Goal: Check status: Check status

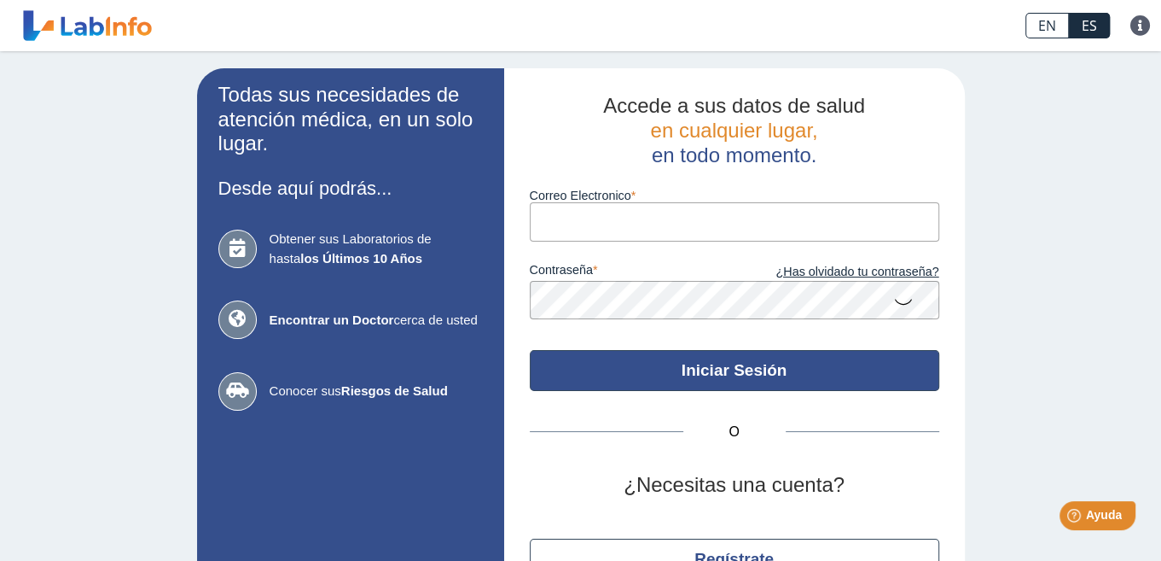
type input "[PERSON_NAME][EMAIL_ADDRESS][PERSON_NAME][DOMAIN_NAME]"
click at [666, 374] on button "Iniciar Sesión" at bounding box center [735, 370] width 410 height 41
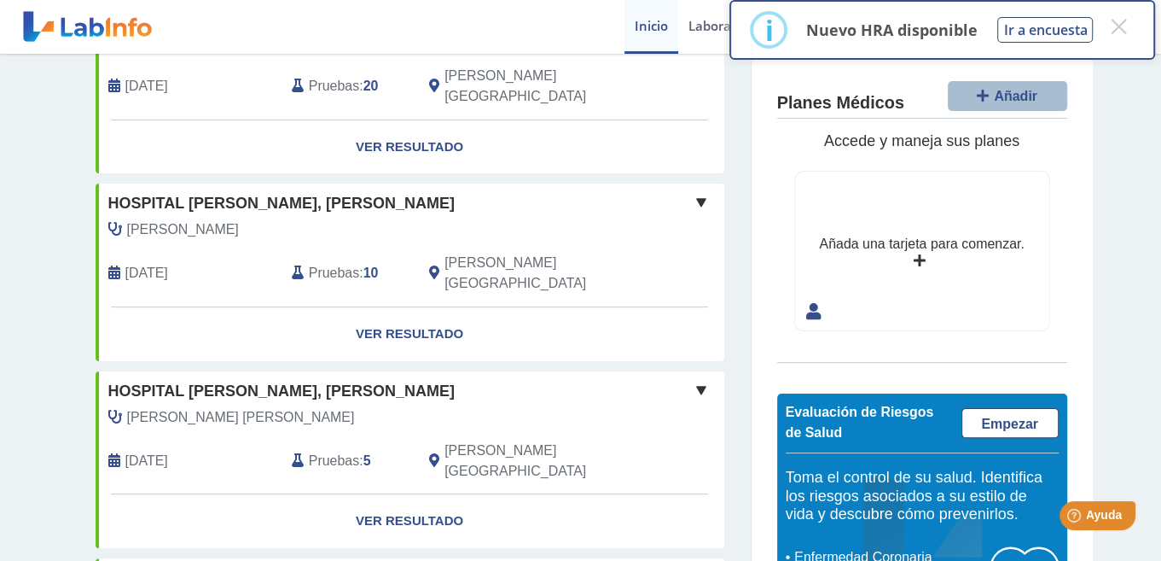
scroll to position [19, 0]
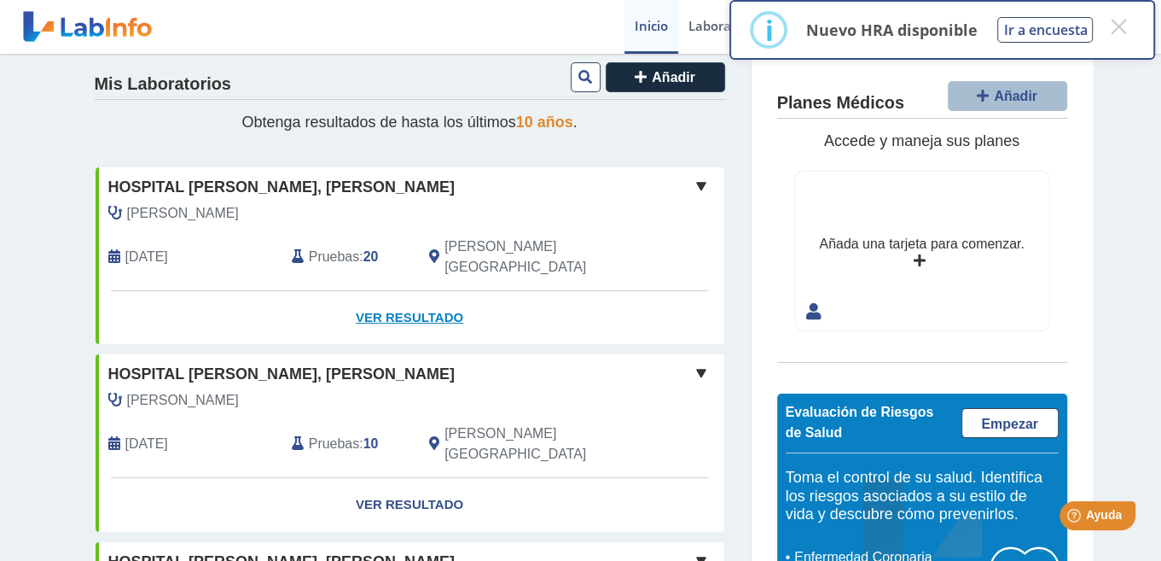
click at [415, 292] on link "Ver Resultado" at bounding box center [410, 318] width 629 height 54
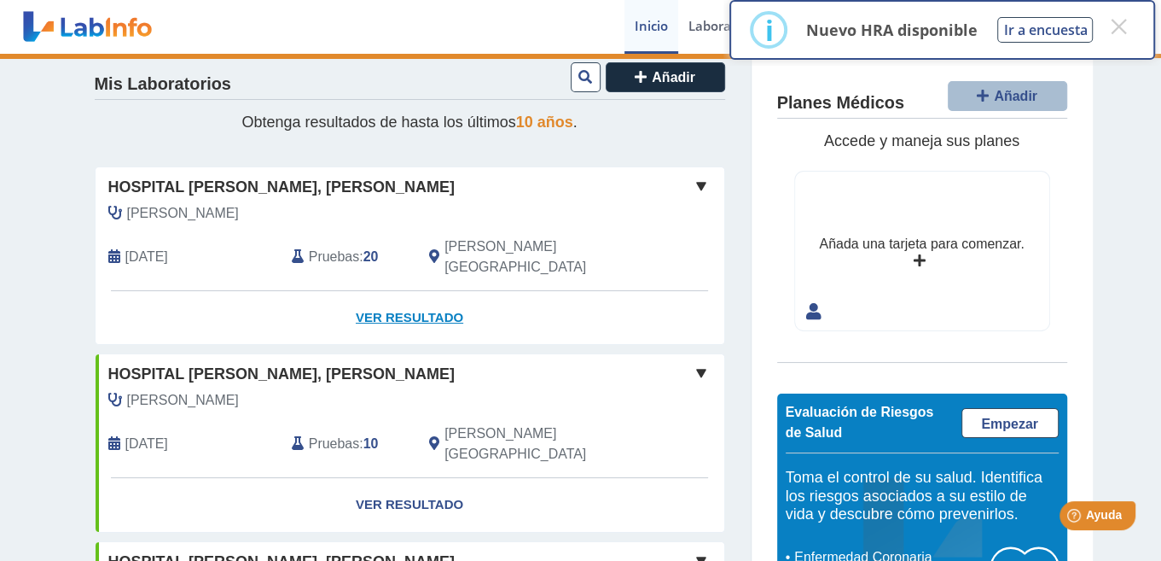
click at [413, 294] on link "Ver Resultado" at bounding box center [410, 318] width 629 height 54
click at [433, 295] on link "Ver Resultado" at bounding box center [410, 318] width 629 height 54
click at [432, 296] on link "Ver Resultado" at bounding box center [410, 318] width 629 height 54
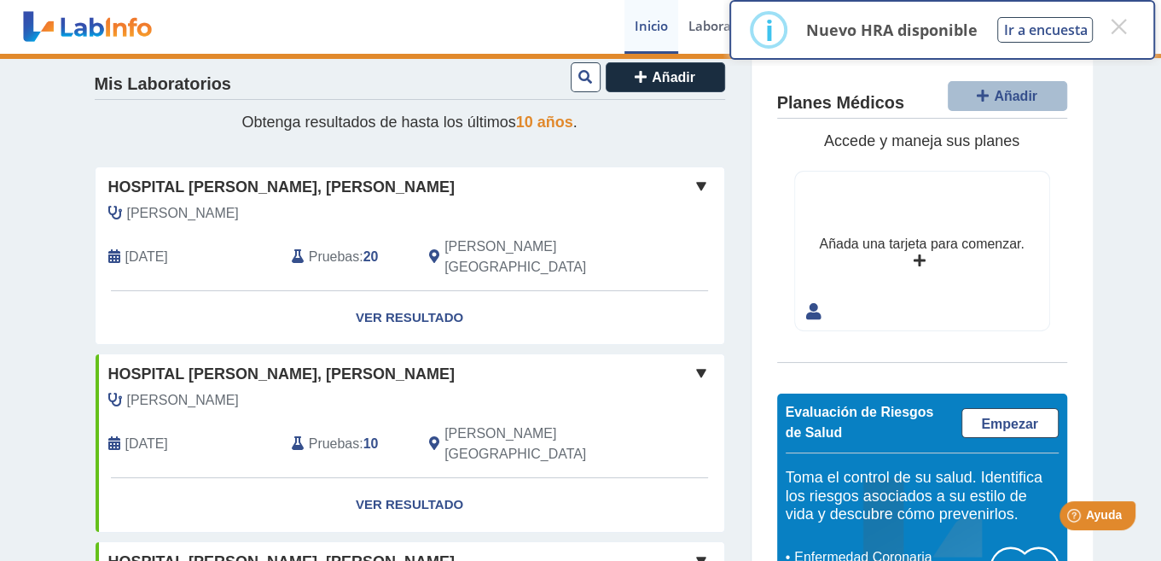
click at [694, 182] on span at bounding box center [701, 186] width 20 height 20
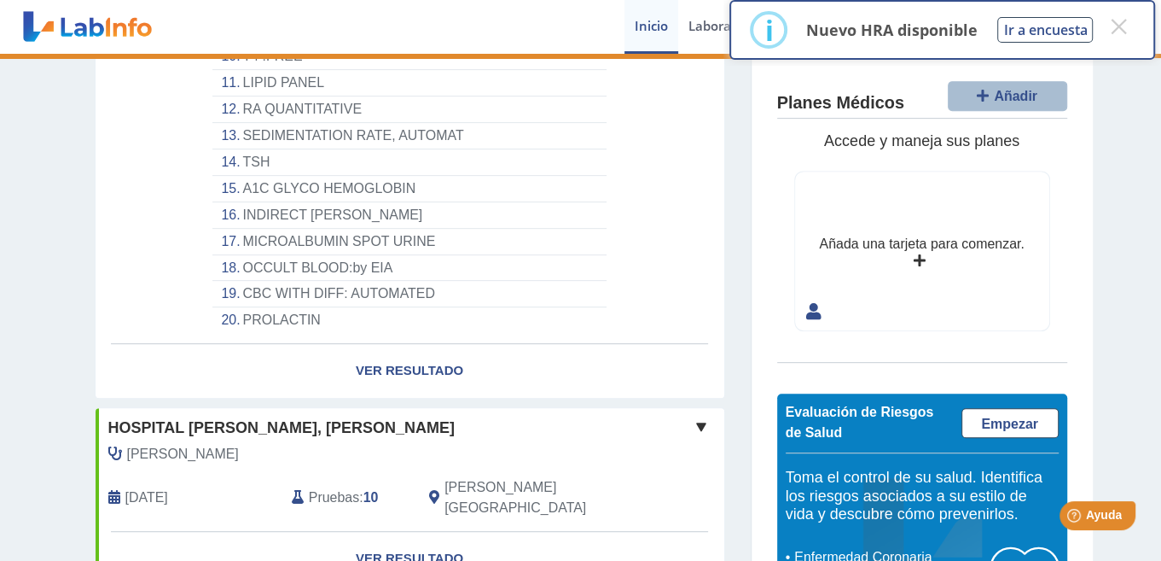
scroll to position [616, 0]
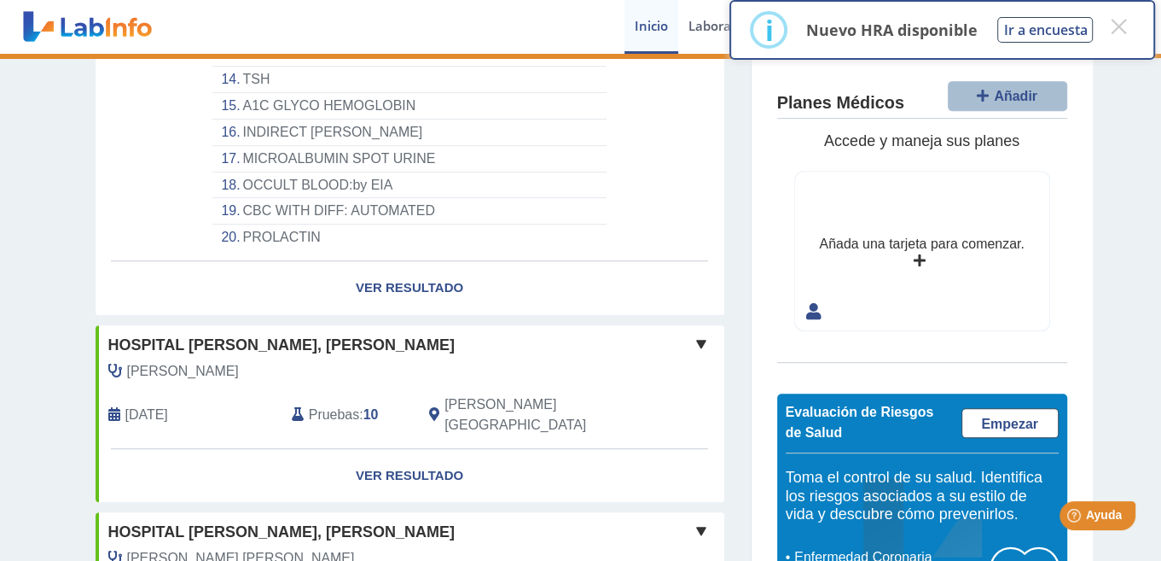
click at [691, 334] on span at bounding box center [701, 344] width 20 height 20
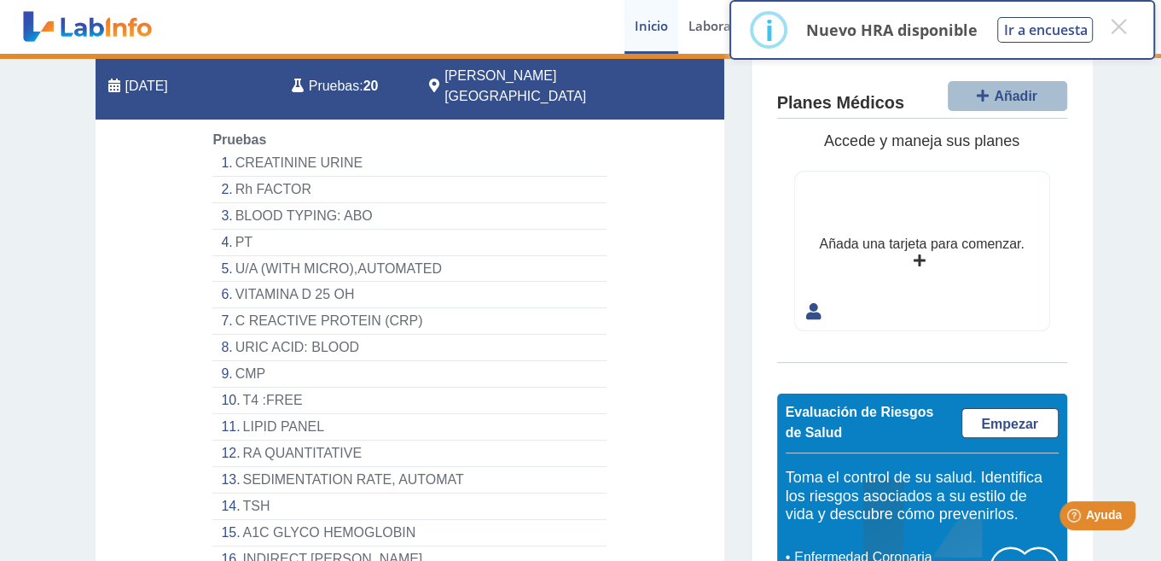
scroll to position [19, 0]
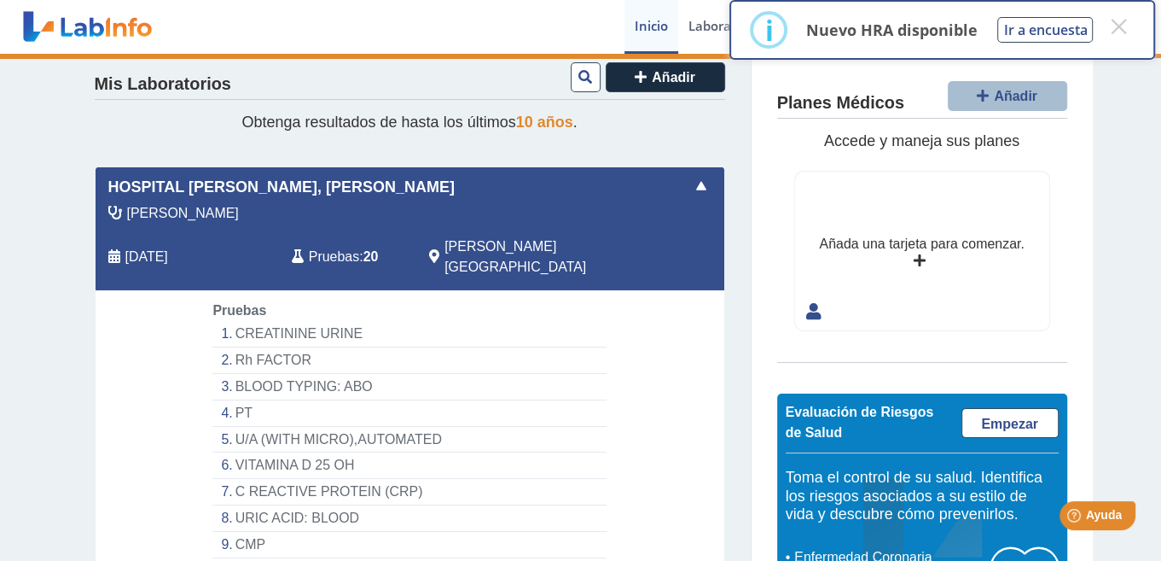
click at [697, 189] on span at bounding box center [701, 186] width 20 height 20
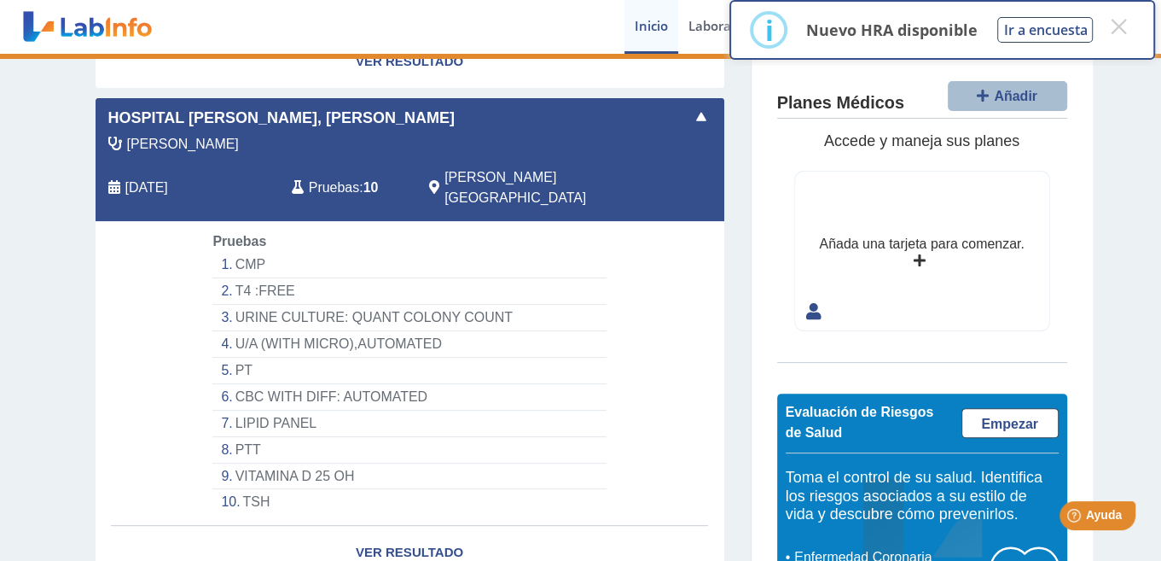
scroll to position [275, 0]
click at [395, 526] on link "Ver Resultado" at bounding box center [410, 553] width 629 height 54
click at [1113, 28] on button "×" at bounding box center [1118, 26] width 31 height 31
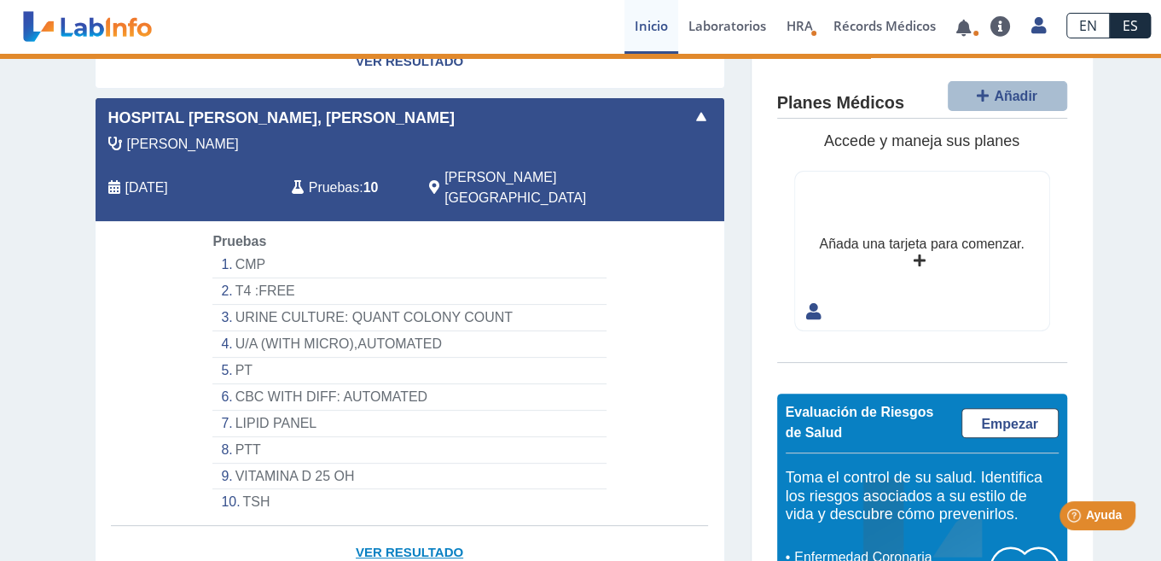
click at [404, 526] on link "Ver Resultado" at bounding box center [410, 553] width 629 height 54
click at [408, 526] on link "Ver Resultado" at bounding box center [410, 553] width 629 height 54
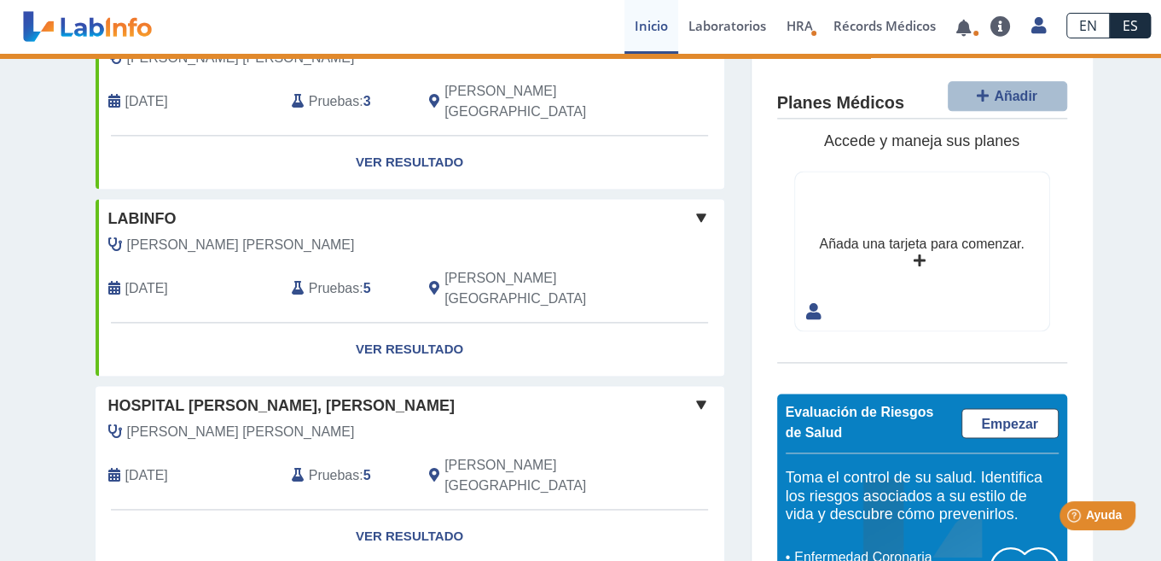
scroll to position [1686, 0]
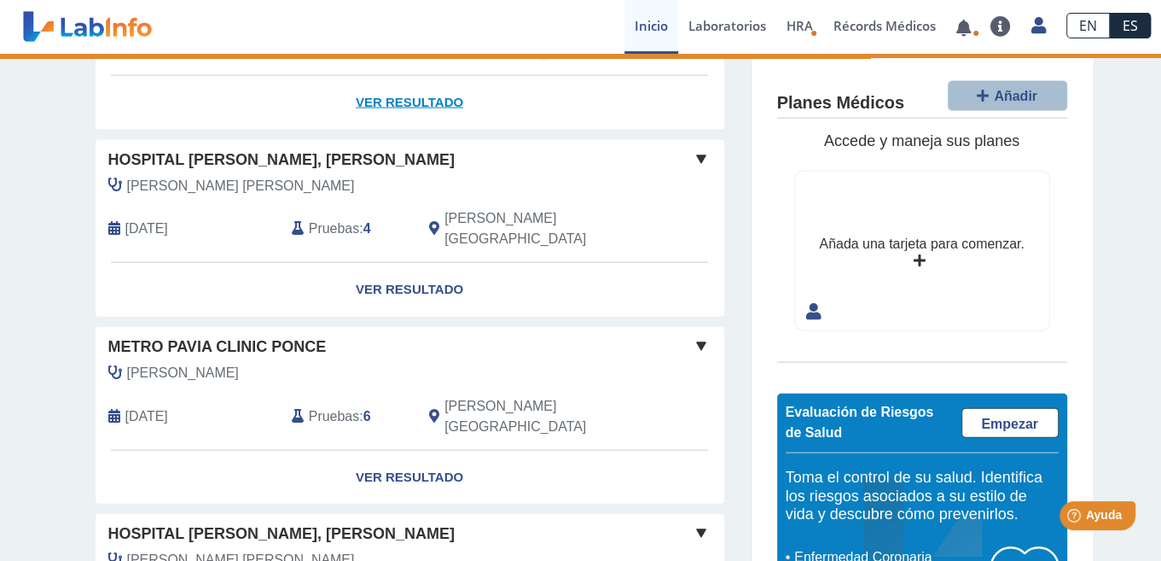
scroll to position [2638, 0]
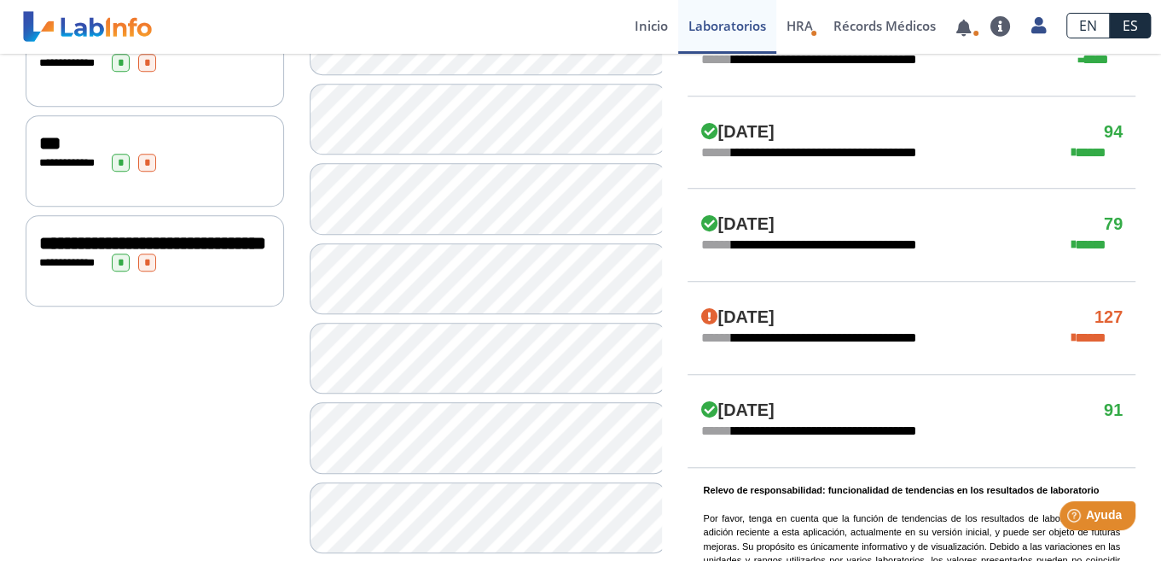
scroll to position [944, 0]
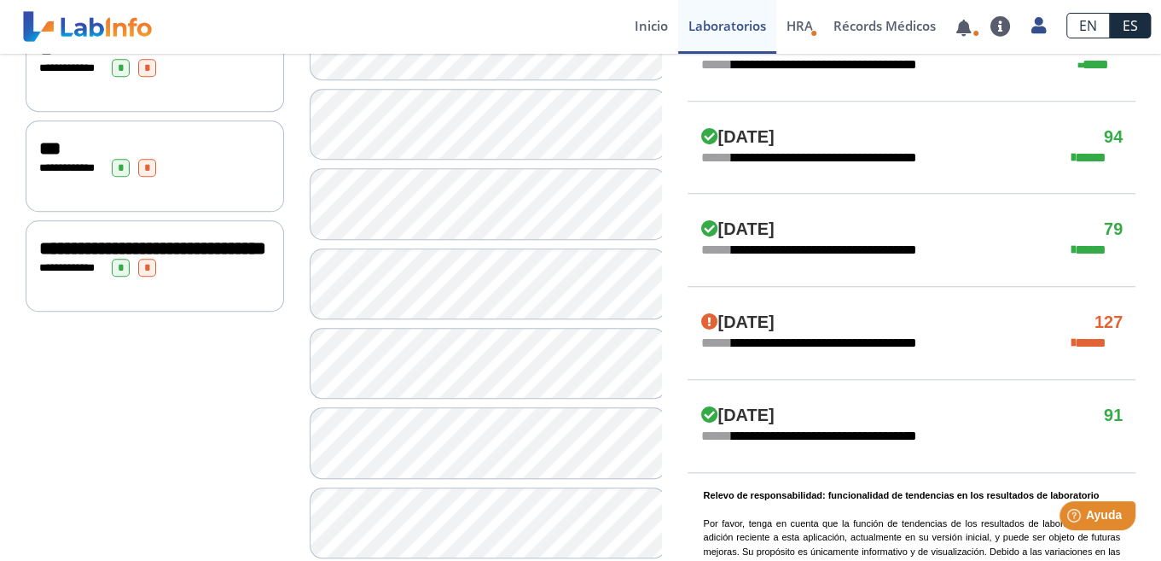
click at [123, 276] on span "*" at bounding box center [121, 268] width 18 height 18
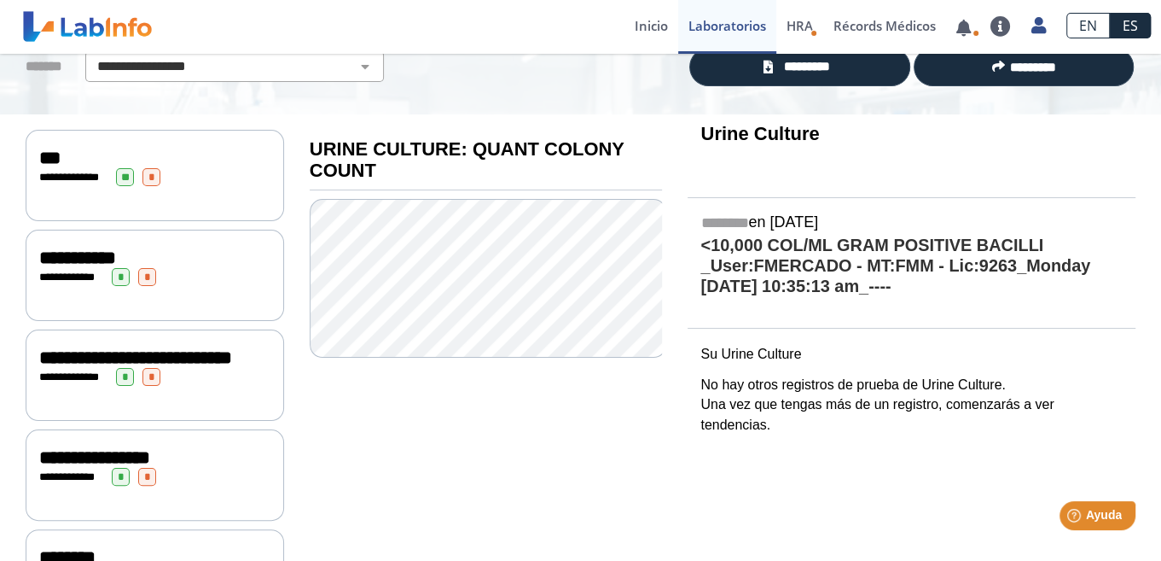
scroll to position [165, 0]
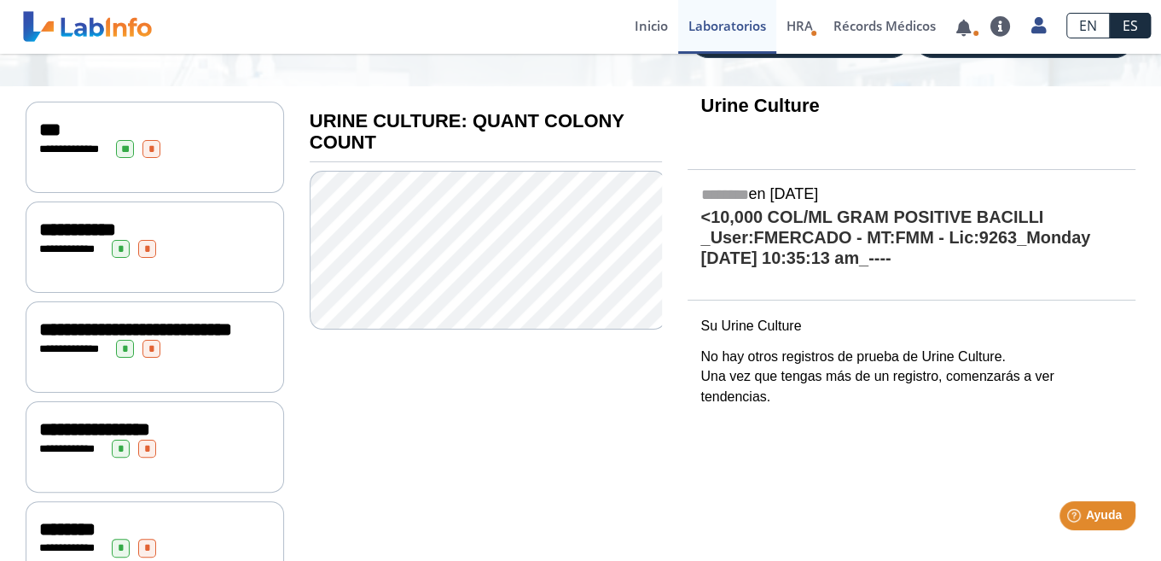
click at [128, 142] on span "**" at bounding box center [125, 149] width 18 height 18
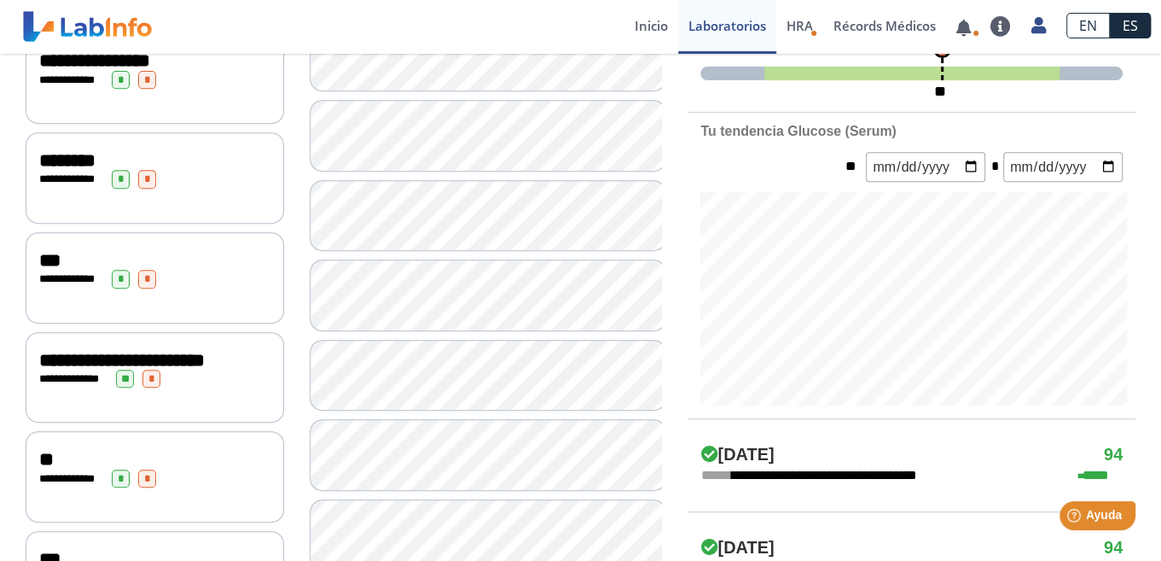
scroll to position [506, 0]
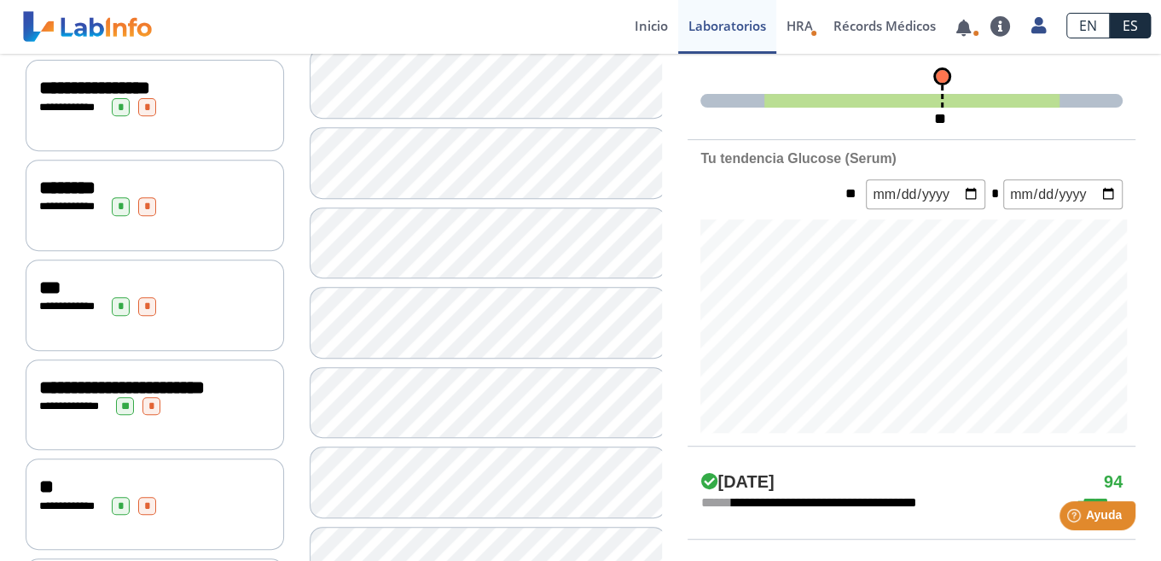
click at [115, 215] on span "*" at bounding box center [121, 206] width 18 height 18
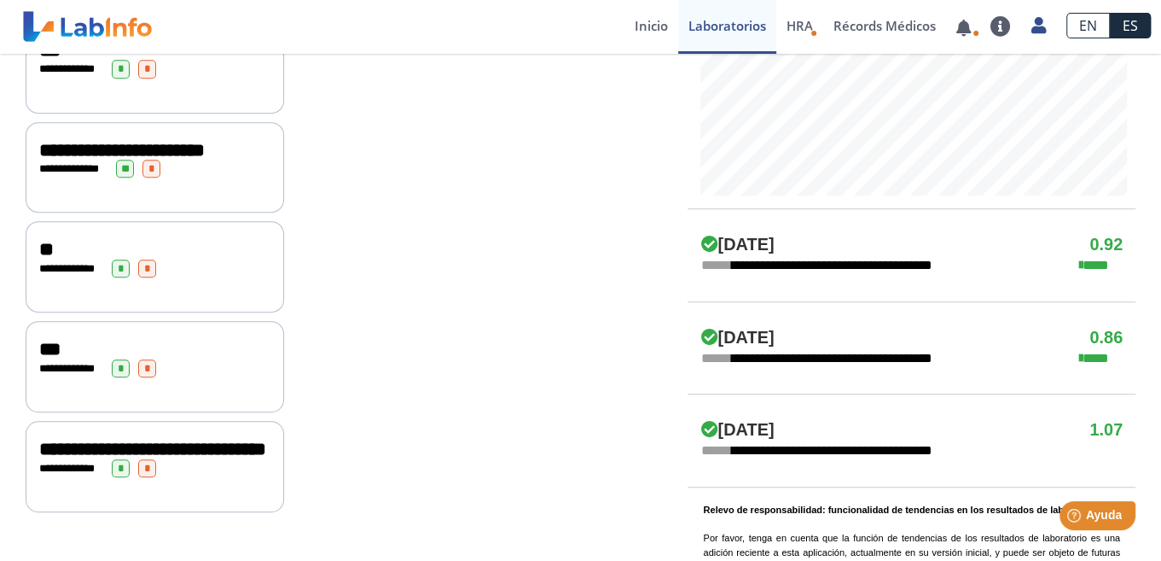
scroll to position [573, 0]
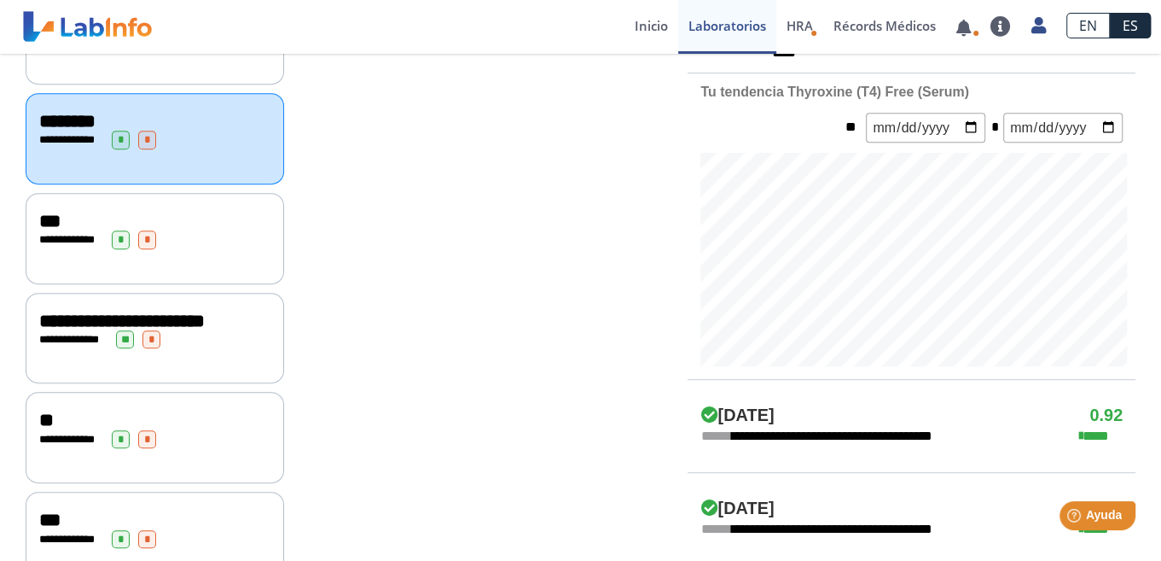
click at [119, 245] on span "*" at bounding box center [121, 239] width 18 height 18
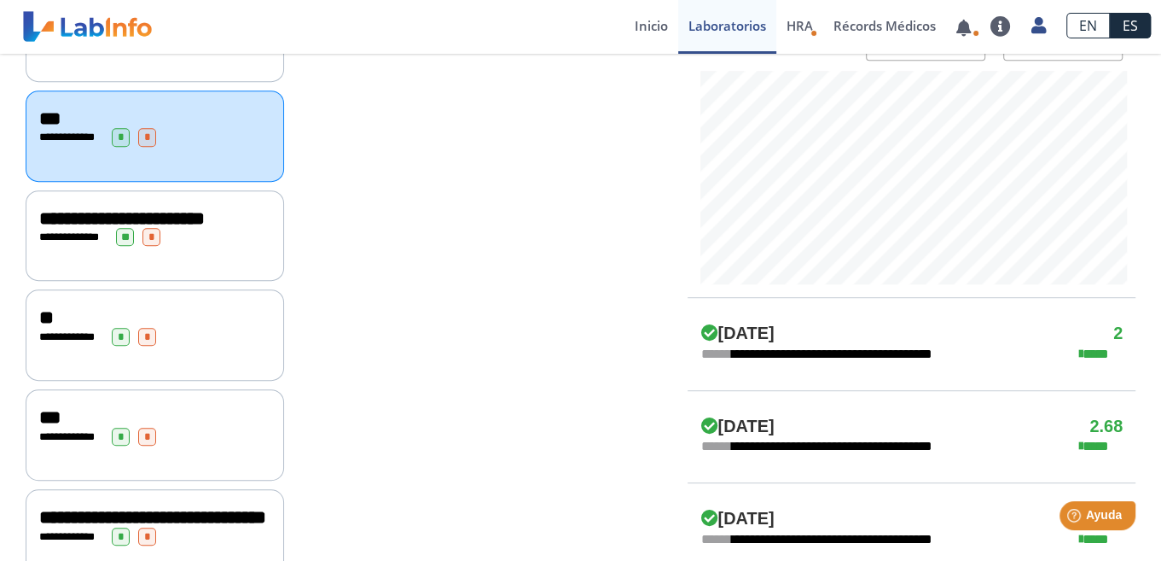
scroll to position [658, 0]
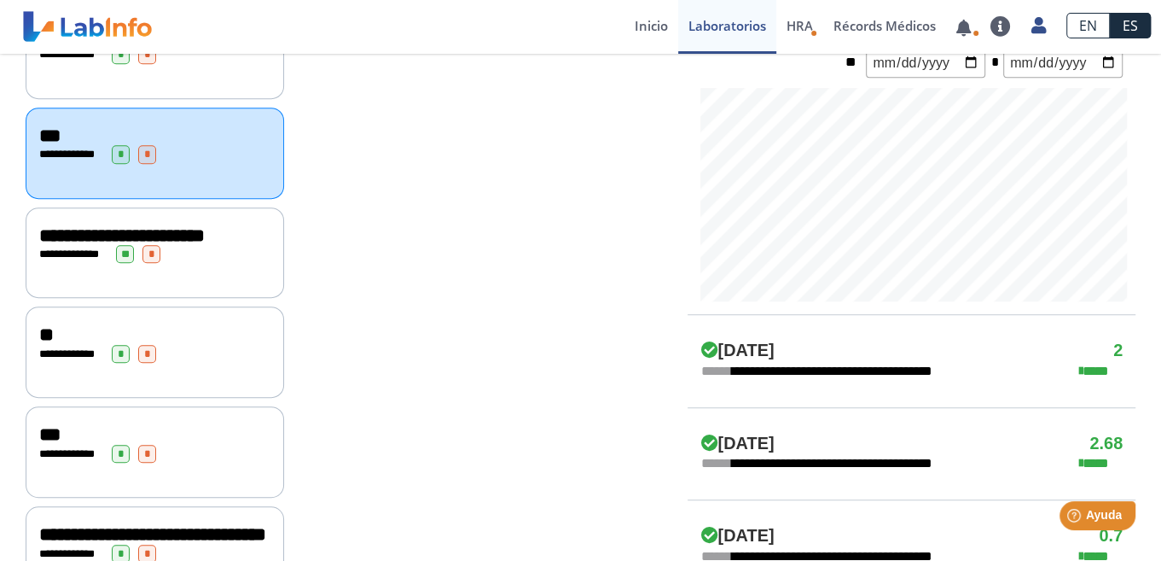
click at [127, 263] on span "**" at bounding box center [125, 254] width 18 height 18
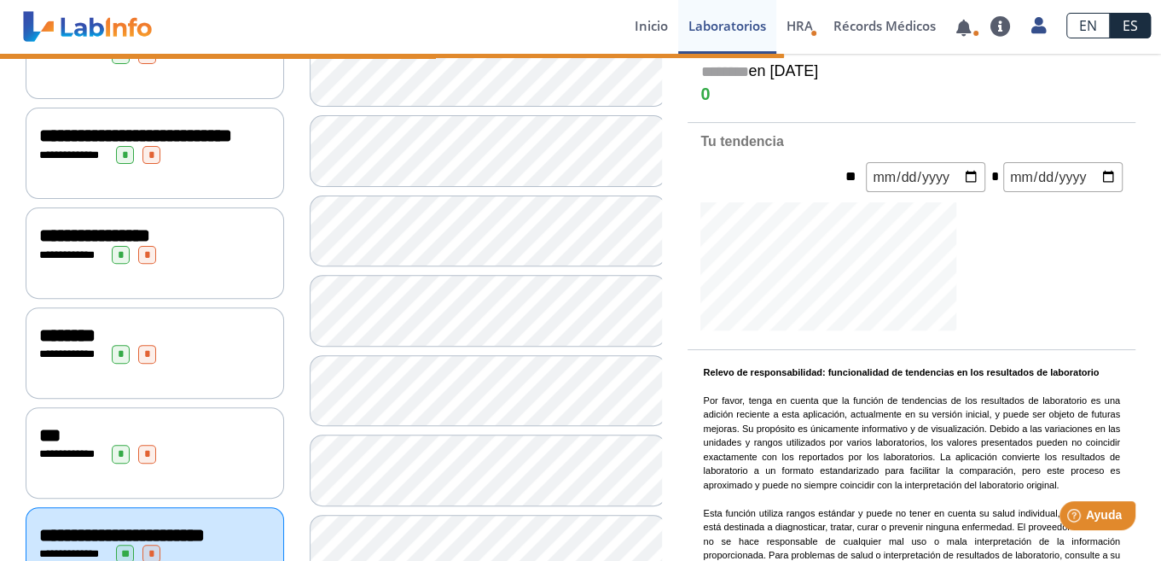
scroll to position [529, 0]
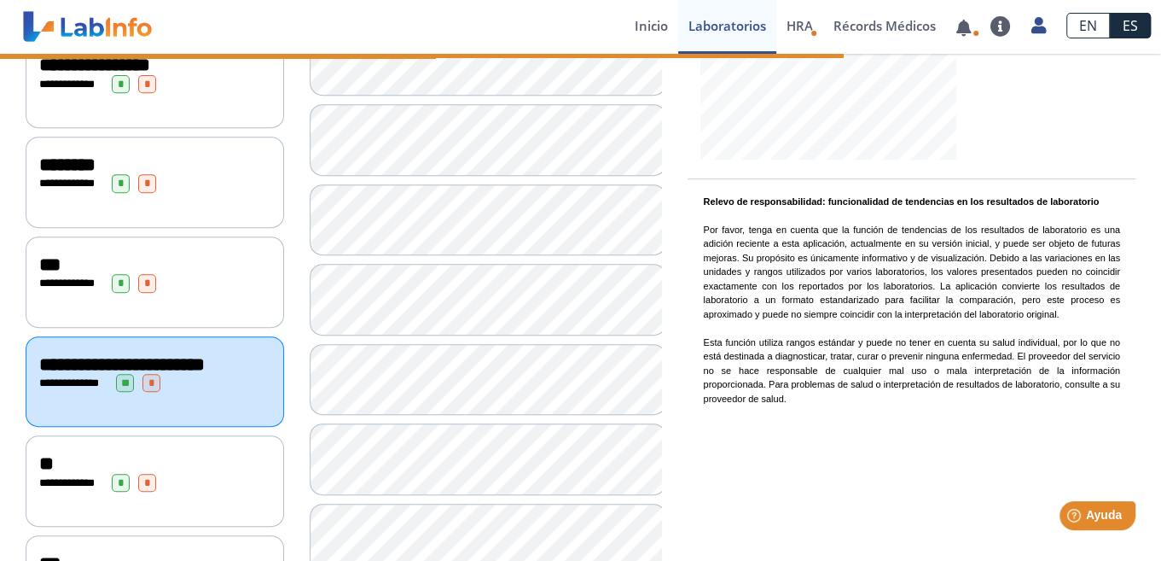
click at [124, 491] on span "*" at bounding box center [121, 483] width 18 height 18
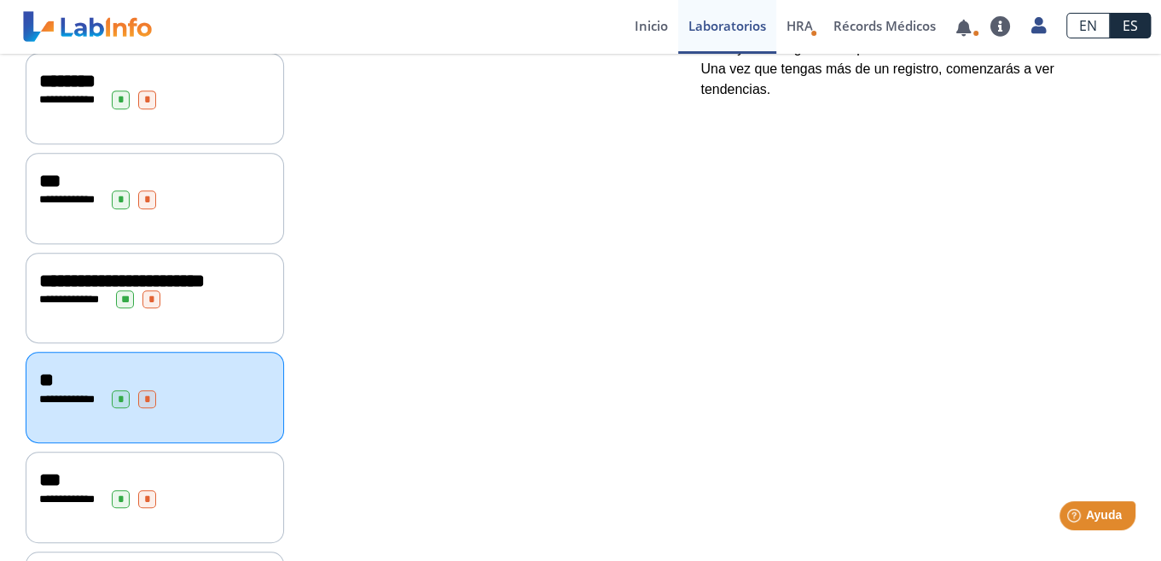
scroll to position [677, 0]
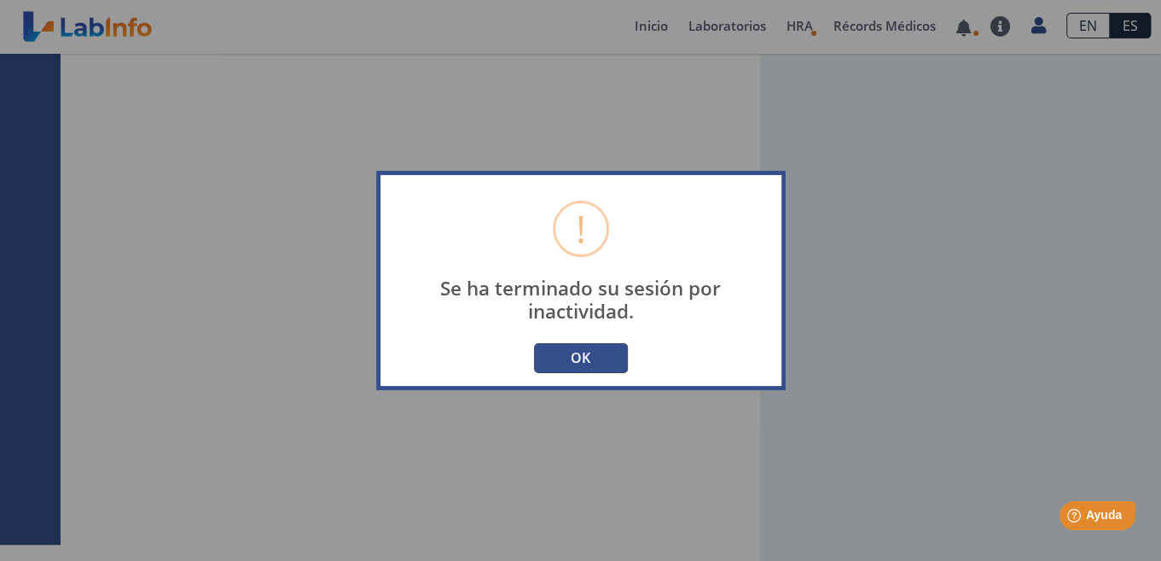
type input "[PERSON_NAME][EMAIL_ADDRESS][PERSON_NAME][DOMAIN_NAME]"
